Goal: Find contact information: Find contact information

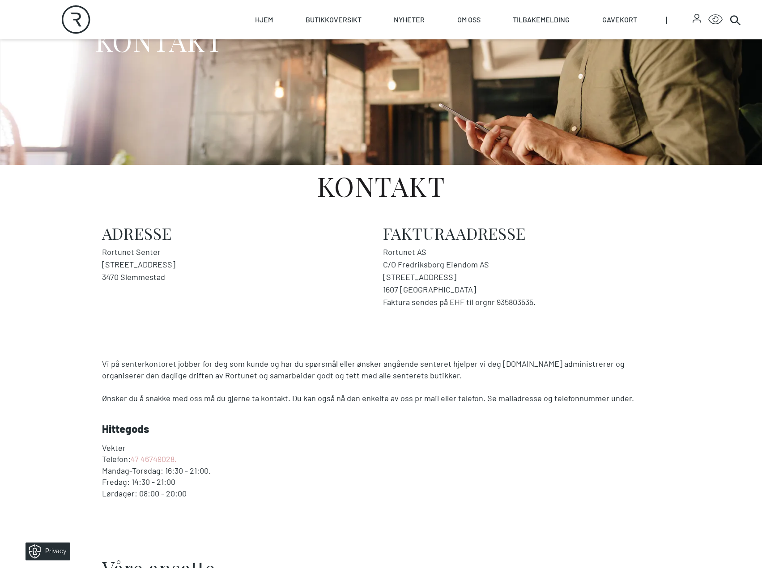
scroll to position [133, 0]
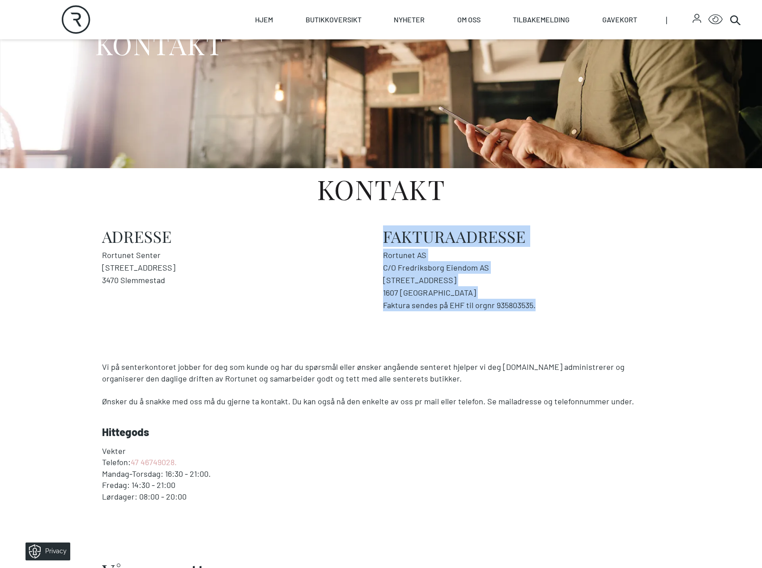
drag, startPoint x: 450, startPoint y: 309, endPoint x: 386, endPoint y: 236, distance: 97.0
click at [386, 236] on div "Fakturaadresse Rortunet AS C/O Fredriksborg Eiendom AS [STREET_ADDRESS] 1607 FR…" at bounding box center [521, 269] width 277 height 84
copy div "Fakturaadresse Rortunet AS C/O Fredriksborg Eiendom AS [STREET_ADDRESS] 1607 FR…"
drag, startPoint x: 485, startPoint y: 311, endPoint x: 511, endPoint y: 310, distance: 26.0
click at [485, 311] on section "Adresse Rortunet Senter [STREET_ADDRESS] Fakturaadresse Rortunet AS C/O Fredrik…" at bounding box center [381, 269] width 762 height 134
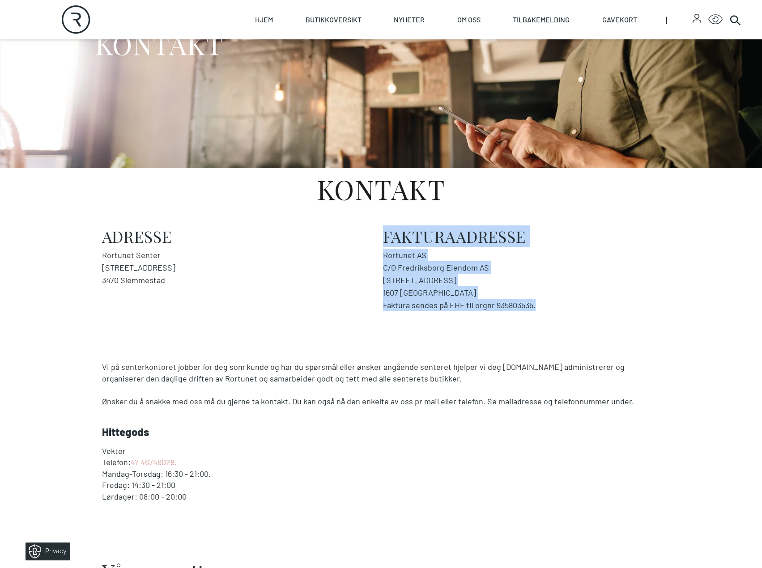
click at [496, 305] on address "Rortunet AS C/O Fredriksborg Eiendom AS [STREET_ADDRESS] 1607 FREDRIKSTAD Faktu…" at bounding box center [521, 280] width 277 height 63
click at [520, 304] on address "Rortunet AS C/O Fredriksborg Eiendom AS [STREET_ADDRESS] 1607 FREDRIKSTAD Faktu…" at bounding box center [521, 280] width 277 height 63
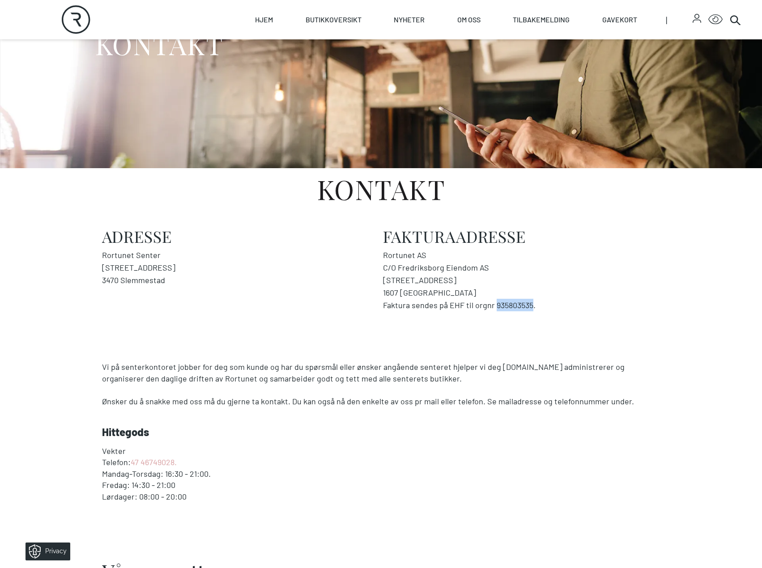
drag, startPoint x: 529, startPoint y: 303, endPoint x: 493, endPoint y: 305, distance: 36.3
click at [493, 305] on address "Rortunet AS C/O Fredriksborg Eiendom AS [STREET_ADDRESS] 1607 FREDRIKSTAD Faktu…" at bounding box center [521, 280] width 277 height 63
copy address "935803535"
